Goal: Check status

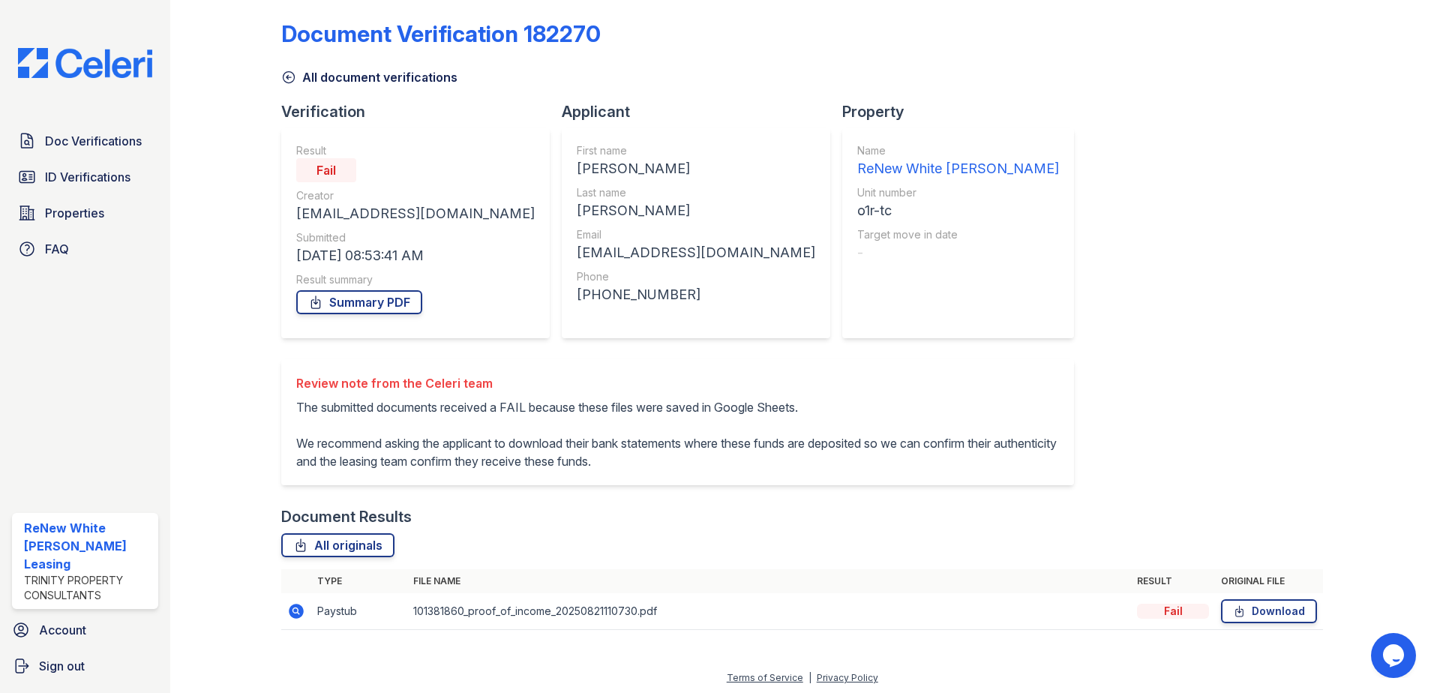
scroll to position [13, 0]
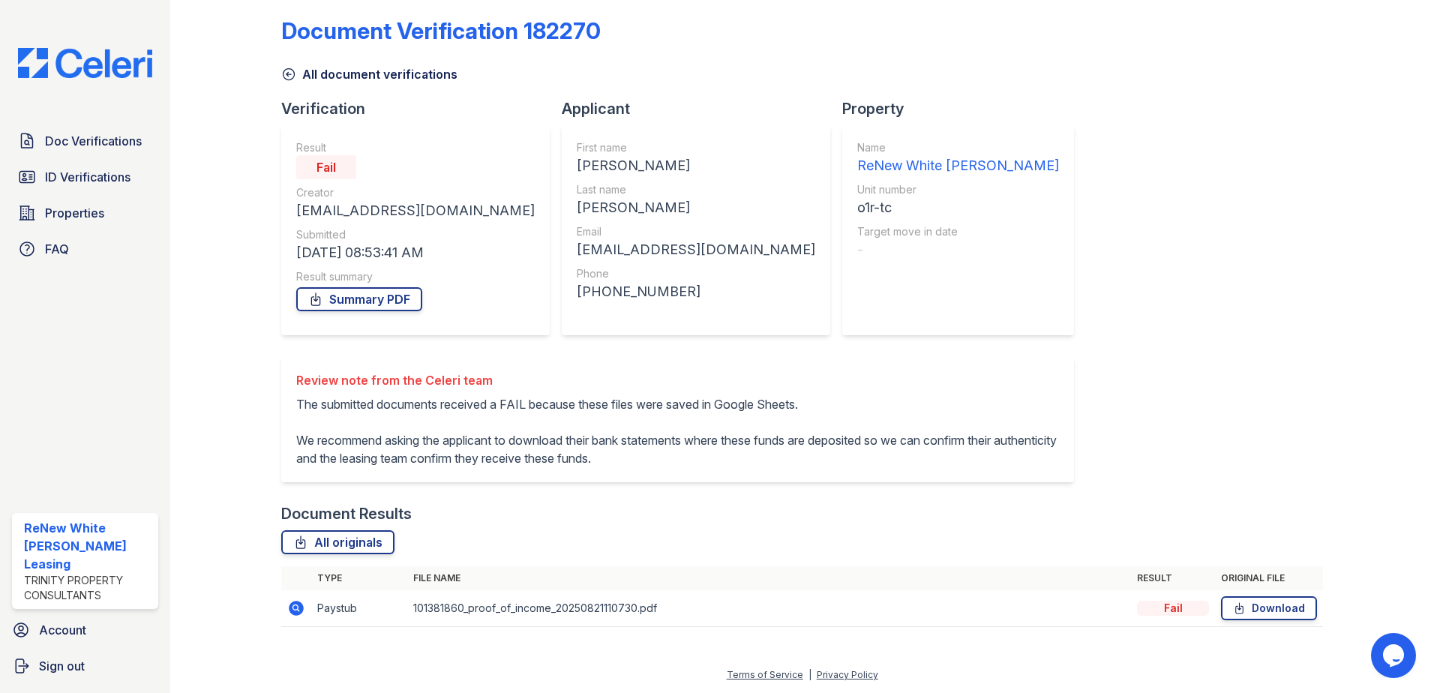
click at [292, 613] on icon at bounding box center [296, 608] width 15 height 15
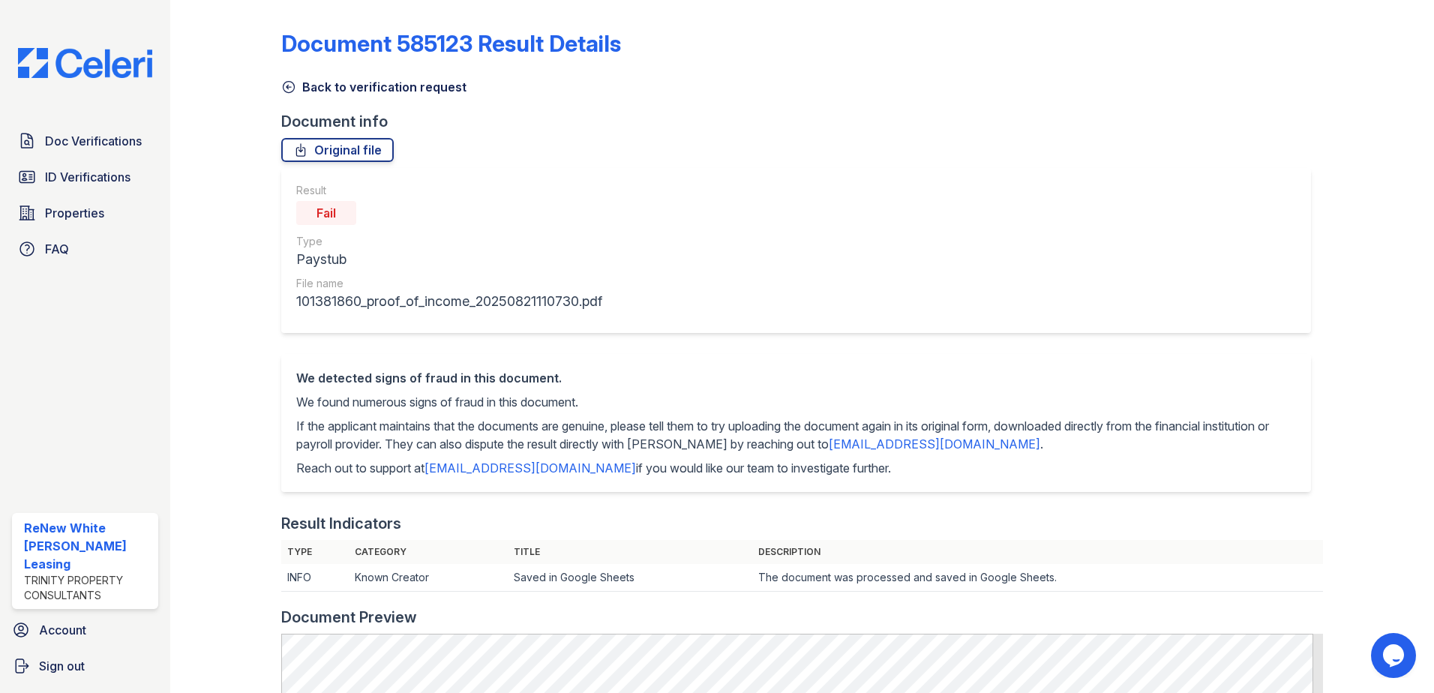
drag, startPoint x: 355, startPoint y: 80, endPoint x: 388, endPoint y: 52, distance: 43.1
click at [355, 80] on link "Back to verification request" at bounding box center [373, 87] width 185 height 18
